Goal: Task Accomplishment & Management: Manage account settings

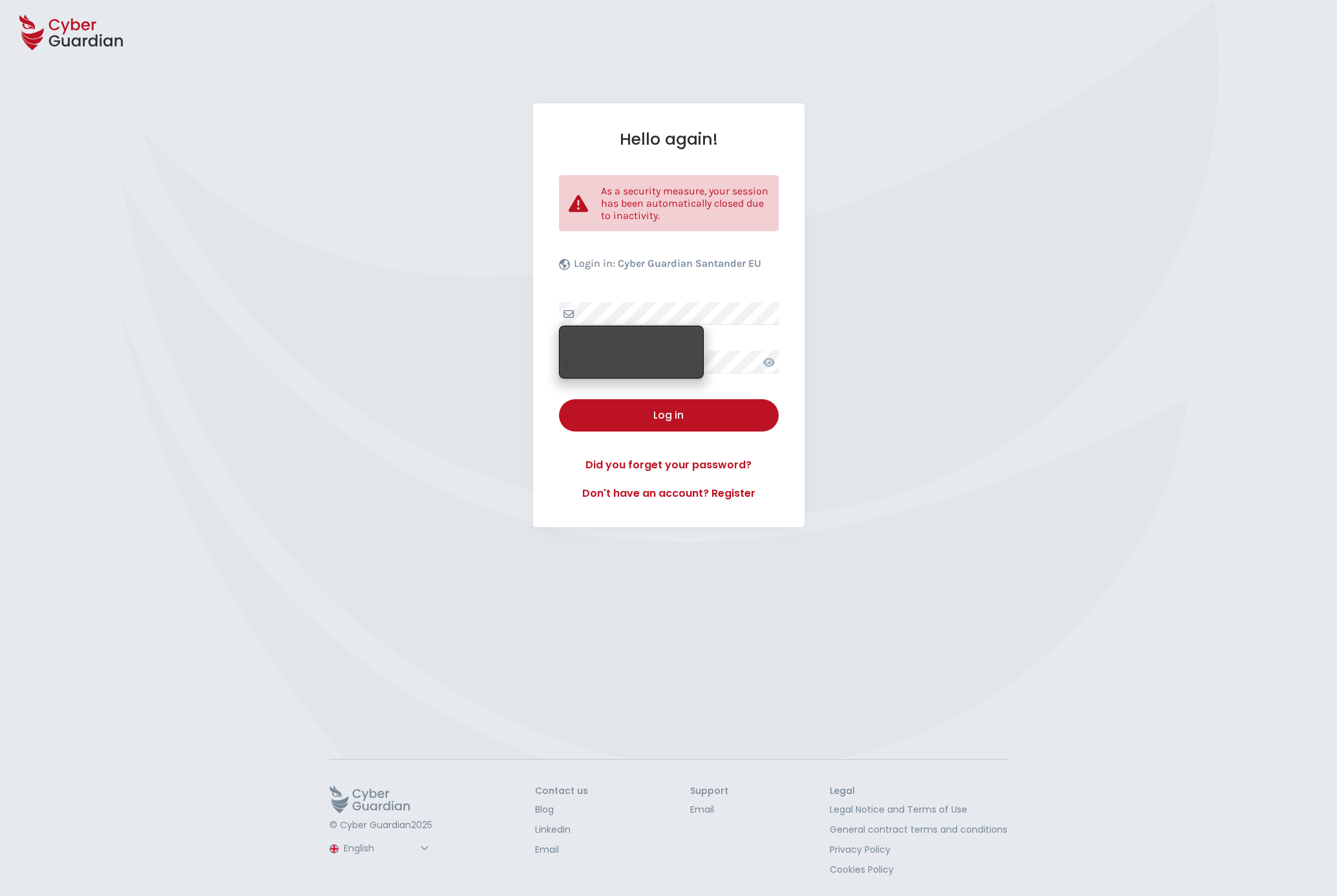
select select "English"
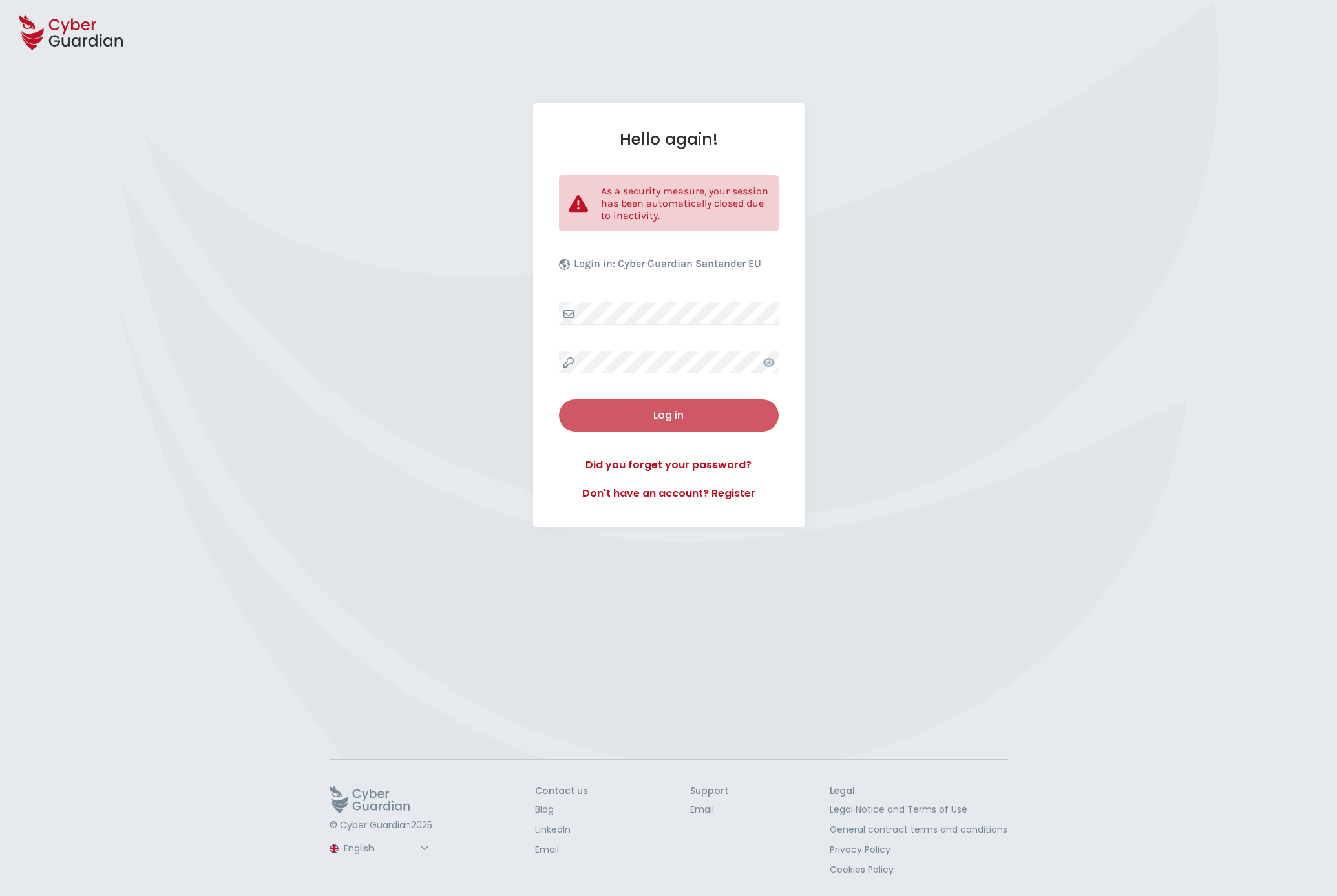
click at [689, 412] on div "Log in" at bounding box center [668, 416] width 200 height 16
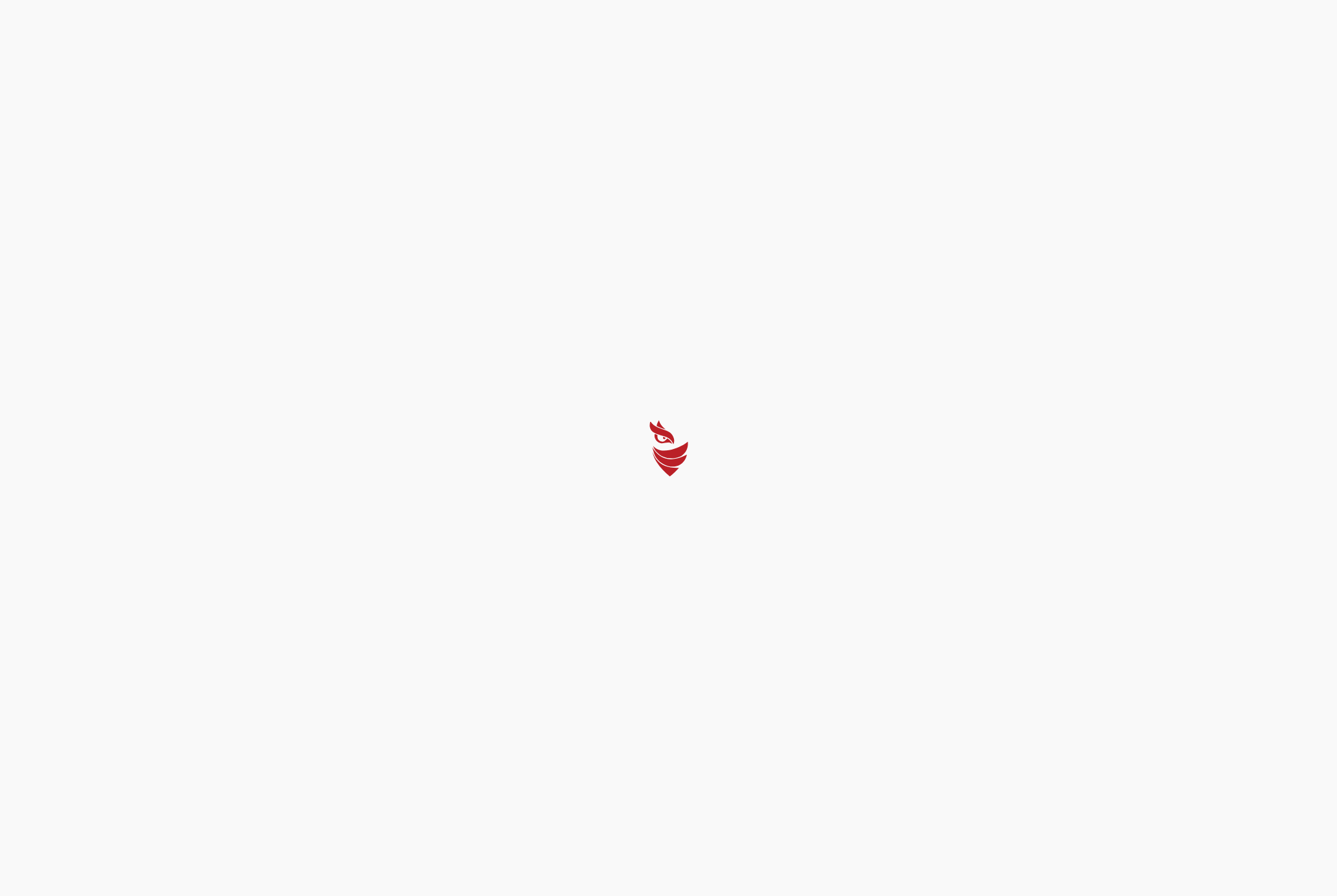
select select "English"
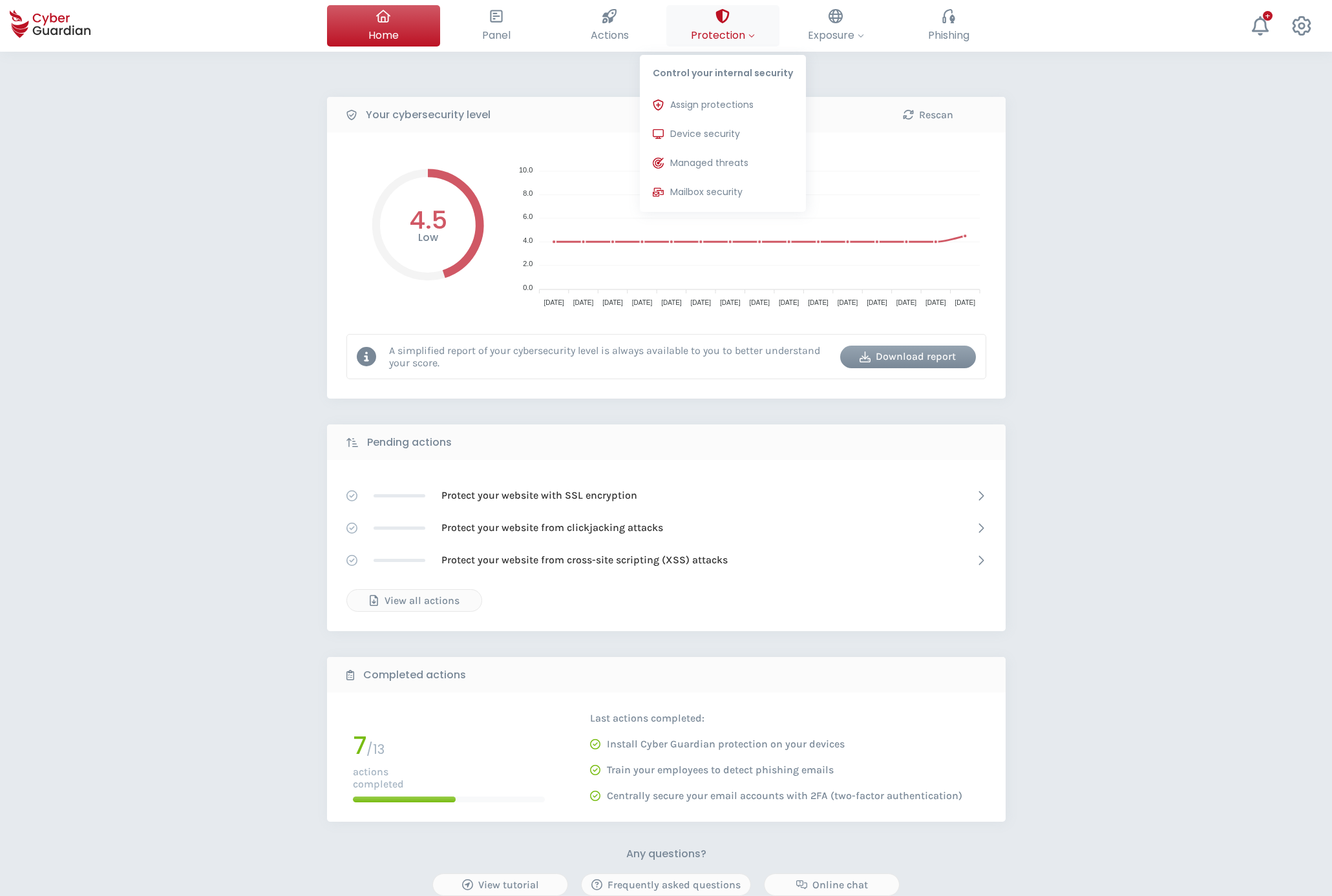
click at [724, 25] on div at bounding box center [722, 16] width 14 height 22
click at [705, 131] on span "Device security" at bounding box center [705, 134] width 70 height 14
